Goal: Task Accomplishment & Management: Use online tool/utility

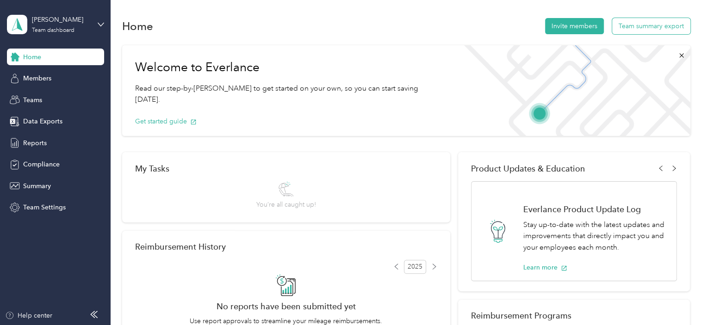
click at [641, 28] on button "Team summary export" at bounding box center [651, 26] width 78 height 16
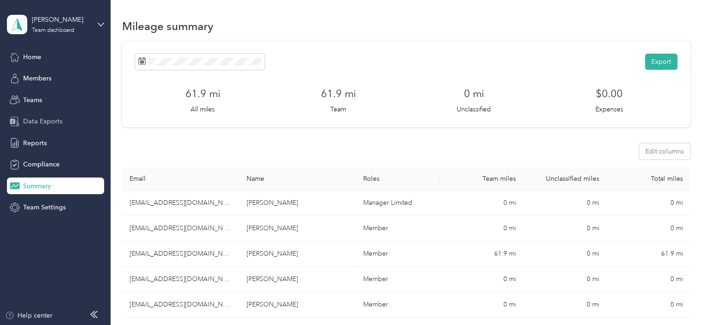
click at [37, 120] on span "Data Exports" at bounding box center [42, 122] width 39 height 10
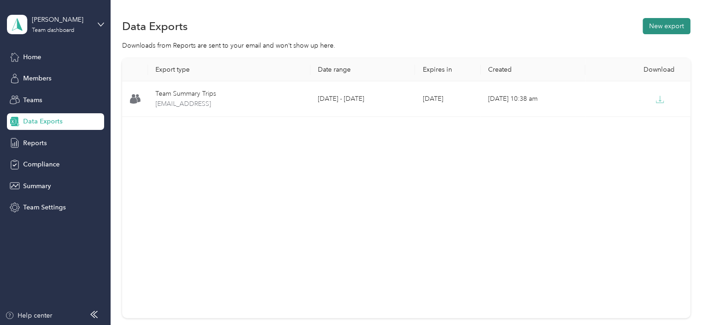
click at [658, 26] on button "New export" at bounding box center [667, 26] width 48 height 16
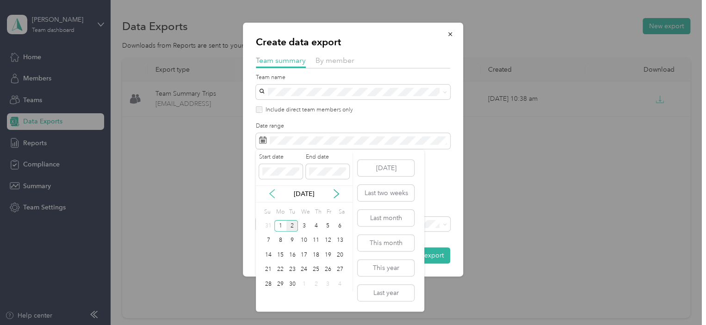
click at [274, 192] on icon at bounding box center [272, 193] width 9 height 9
click at [328, 223] on div "1" at bounding box center [328, 226] width 12 height 12
click at [270, 298] on div "31" at bounding box center [268, 299] width 12 height 12
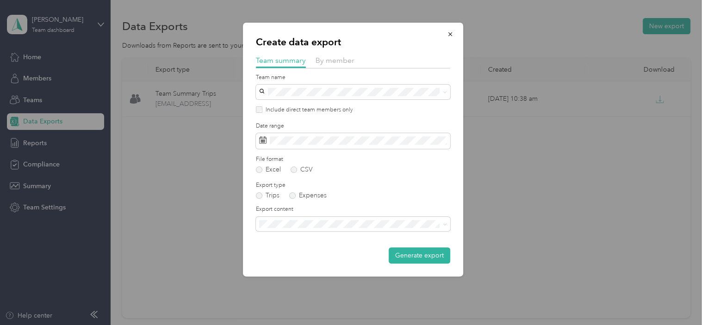
click at [321, 256] on div "Summary and full trips list" at bounding box center [352, 254] width 181 height 10
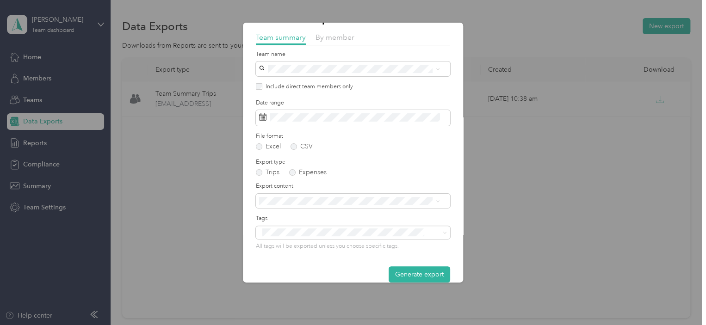
scroll to position [36, 0]
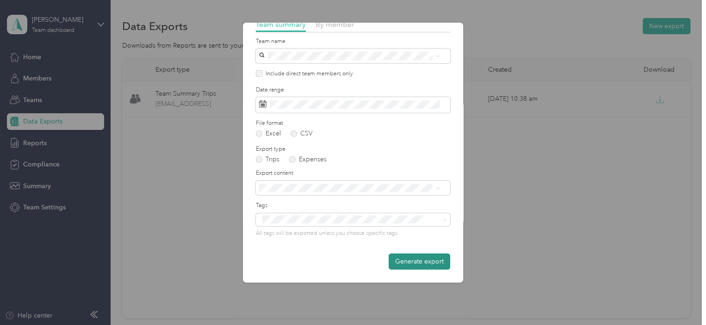
click at [404, 261] on button "Generate export" at bounding box center [420, 262] width 62 height 16
